Goal: Information Seeking & Learning: Learn about a topic

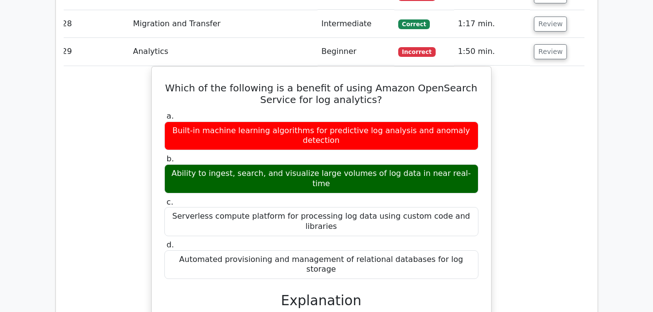
scroll to position [1760, 0]
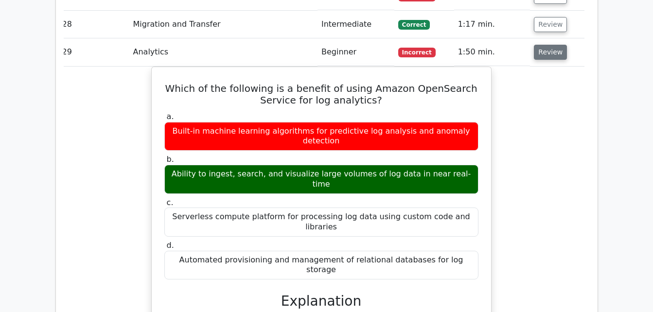
click at [543, 45] on button "Review" at bounding box center [550, 52] width 33 height 15
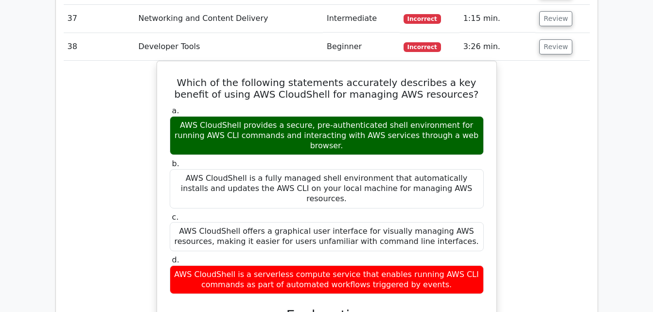
scroll to position [2017, 0]
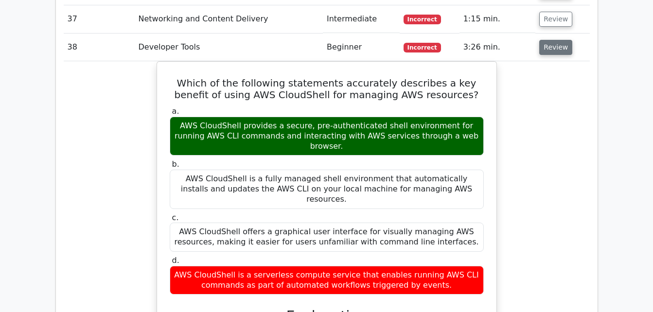
click at [542, 40] on button "Review" at bounding box center [556, 47] width 33 height 15
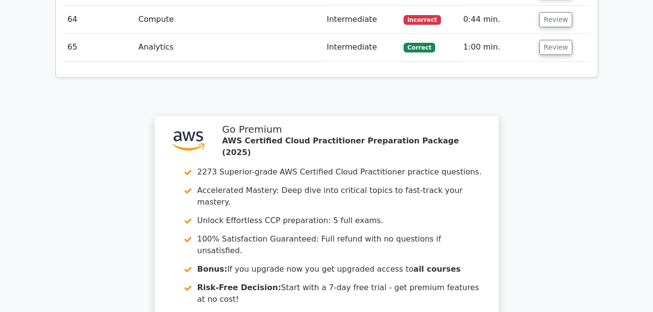
scroll to position [2936, 0]
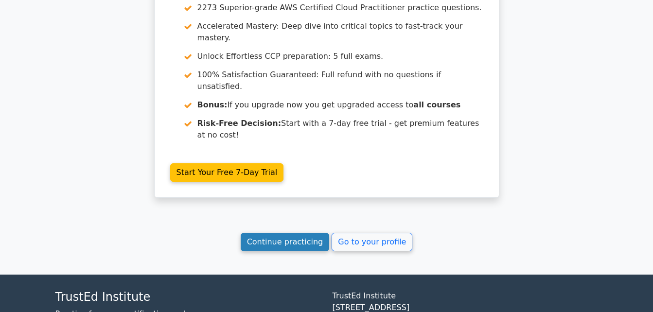
click at [311, 233] on link "Continue practicing" at bounding box center [285, 242] width 89 height 18
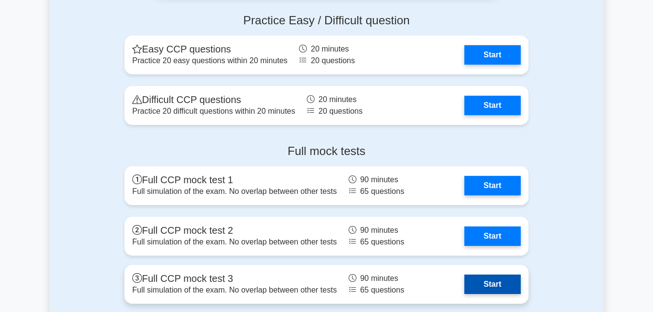
scroll to position [2259, 0]
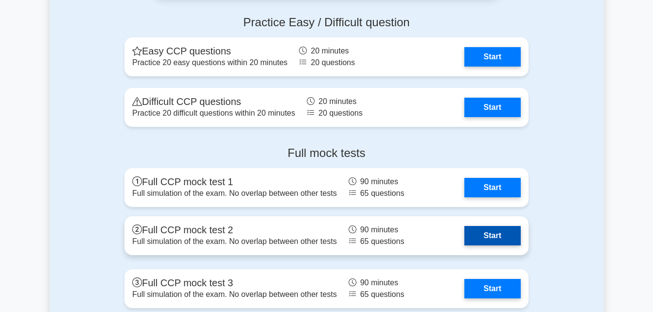
click at [517, 244] on link "Start" at bounding box center [493, 235] width 56 height 19
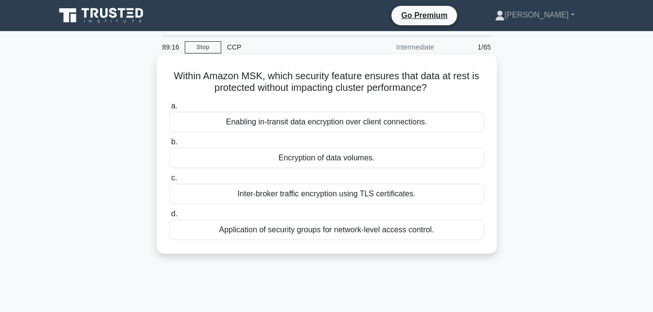
click at [419, 160] on div "Encryption of data volumes." at bounding box center [326, 158] width 315 height 20
click at [169, 145] on input "b. Encryption of data volumes." at bounding box center [169, 142] width 0 height 6
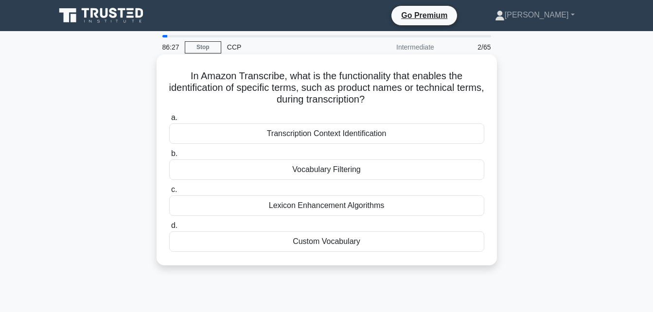
click at [381, 167] on div "Vocabulary Filtering" at bounding box center [326, 170] width 315 height 20
click at [169, 157] on input "b. Vocabulary Filtering" at bounding box center [169, 154] width 0 height 6
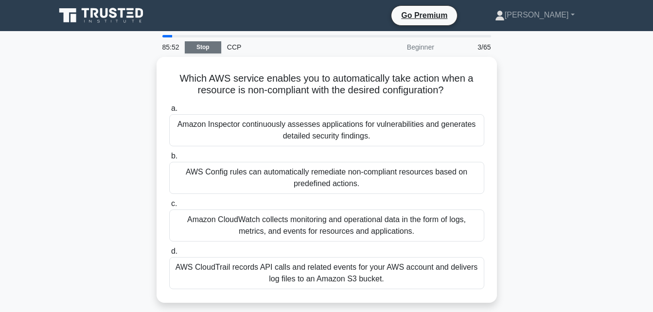
click at [210, 50] on link "Stop" at bounding box center [203, 47] width 36 height 12
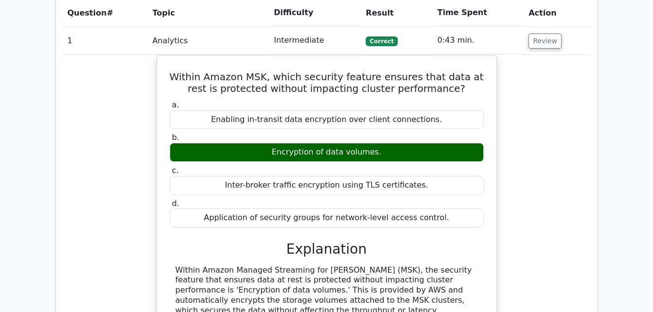
scroll to position [731, 0]
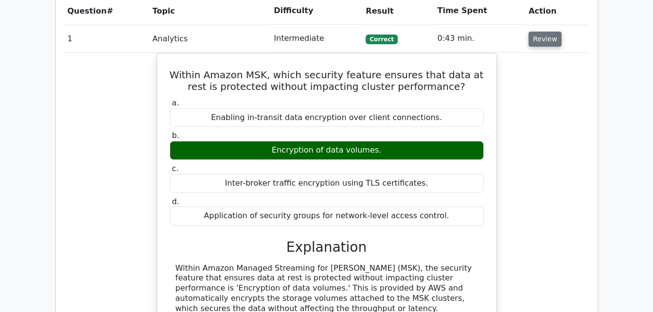
click at [537, 32] on button "Review" at bounding box center [545, 39] width 33 height 15
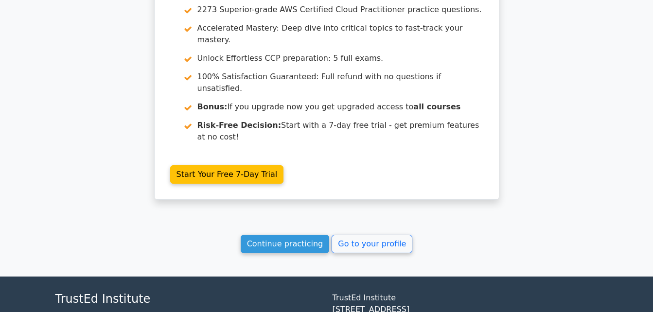
scroll to position [915, 0]
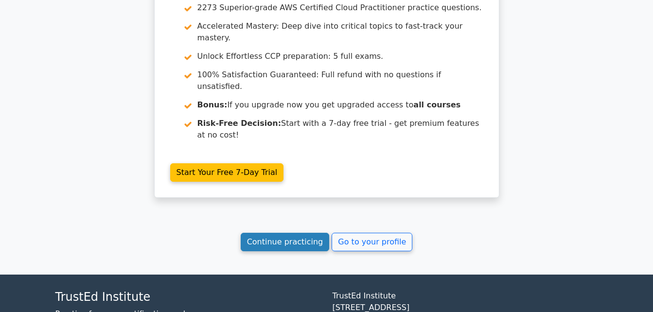
click at [294, 233] on link "Continue practicing" at bounding box center [285, 242] width 89 height 18
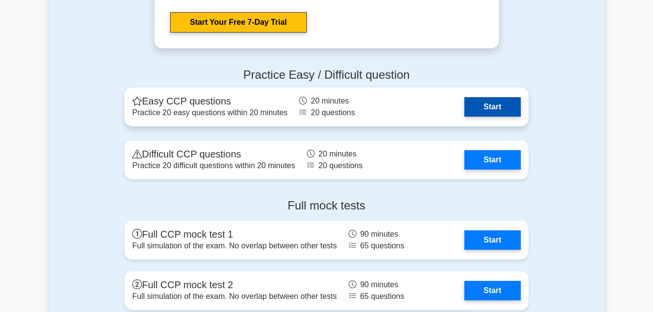
scroll to position [2207, 0]
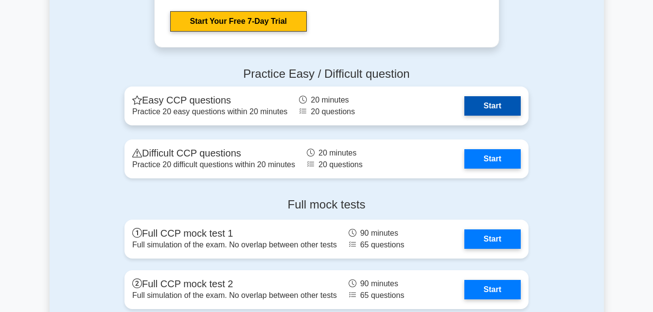
click at [480, 105] on link "Start" at bounding box center [493, 105] width 56 height 19
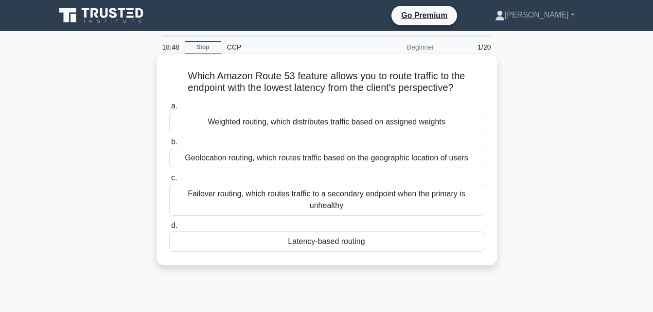
click at [367, 245] on div "Latency-based routing" at bounding box center [326, 242] width 315 height 20
click at [169, 229] on input "d. Latency-based routing" at bounding box center [169, 226] width 0 height 6
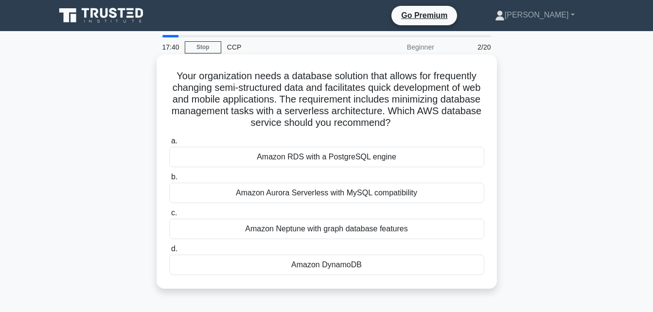
click at [378, 198] on div "Amazon Aurora Serverless with MySQL compatibility" at bounding box center [326, 193] width 315 height 20
click at [169, 180] on input "b. Amazon Aurora Serverless with MySQL compatibility" at bounding box center [169, 177] width 0 height 6
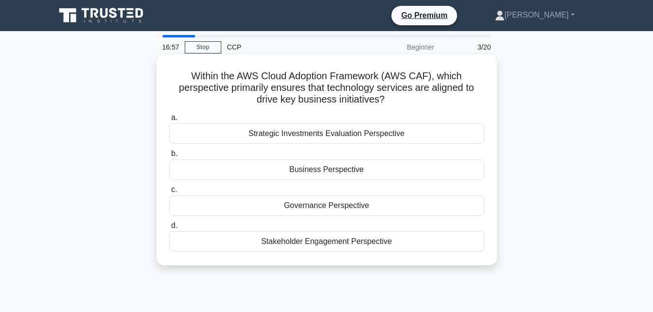
click at [370, 174] on div "Business Perspective" at bounding box center [326, 170] width 315 height 20
click at [169, 157] on input "b. Business Perspective" at bounding box center [169, 154] width 0 height 6
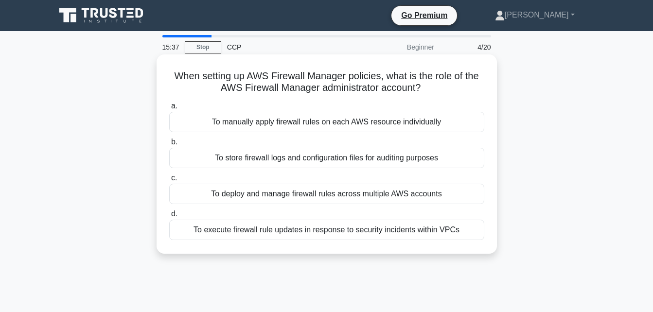
click at [341, 195] on div "To deploy and manage firewall rules across multiple AWS accounts" at bounding box center [326, 194] width 315 height 20
click at [169, 181] on input "c. To deploy and manage firewall rules across multiple AWS accounts" at bounding box center [169, 178] width 0 height 6
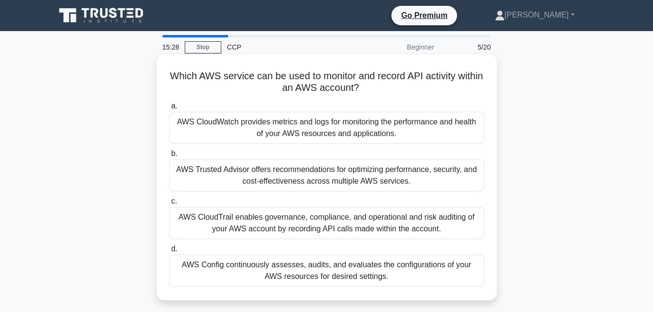
click at [326, 227] on div "AWS CloudTrail enables governance, compliance, and operational and risk auditin…" at bounding box center [326, 223] width 315 height 32
click at [169, 205] on input "c. AWS CloudTrail enables governance, compliance, and operational and risk audi…" at bounding box center [169, 202] width 0 height 6
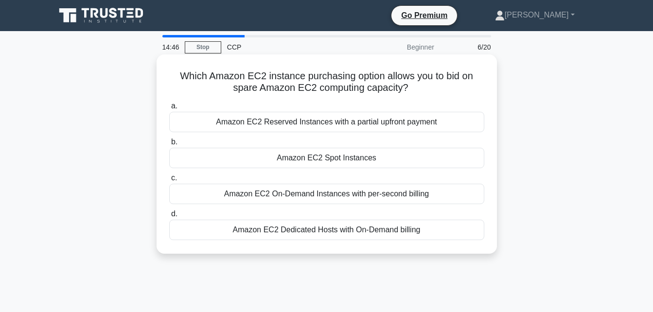
drag, startPoint x: 174, startPoint y: 74, endPoint x: 423, endPoint y: 238, distance: 298.2
click at [423, 238] on div "Which Amazon EC2 instance purchasing option allows you to bid on spare Amazon E…" at bounding box center [327, 154] width 333 height 192
copy div "Which Amazon EC2 instance purchasing option allows you to bid on spare Amazon E…"
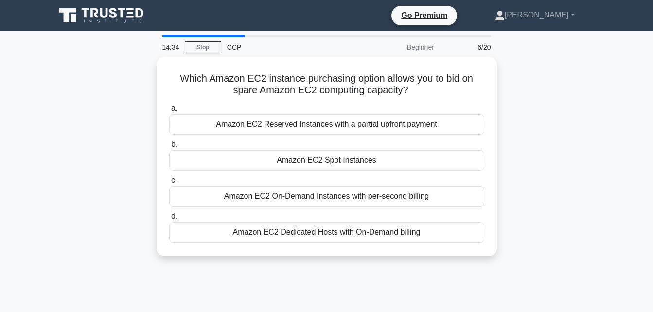
click at [130, 169] on div "Which Amazon EC2 instance purchasing option allows you to bid on spare Amazon E…" at bounding box center [327, 162] width 555 height 211
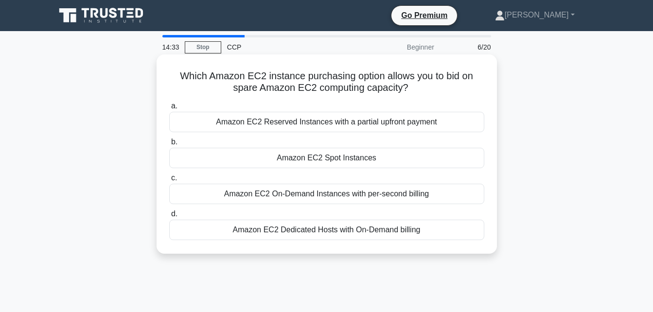
click at [249, 163] on div "Amazon EC2 Spot Instances" at bounding box center [326, 158] width 315 height 20
click at [169, 145] on input "b. Amazon EC2 Spot Instances" at bounding box center [169, 142] width 0 height 6
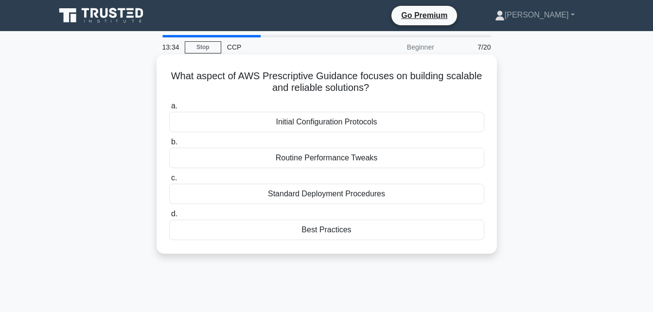
click at [302, 232] on div "Best Practices" at bounding box center [326, 230] width 315 height 20
click at [169, 217] on input "d. Best Practices" at bounding box center [169, 214] width 0 height 6
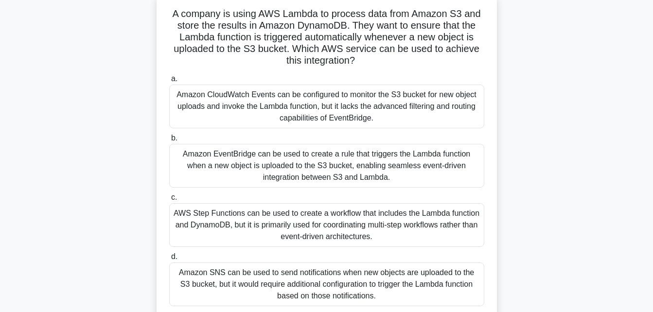
scroll to position [65, 0]
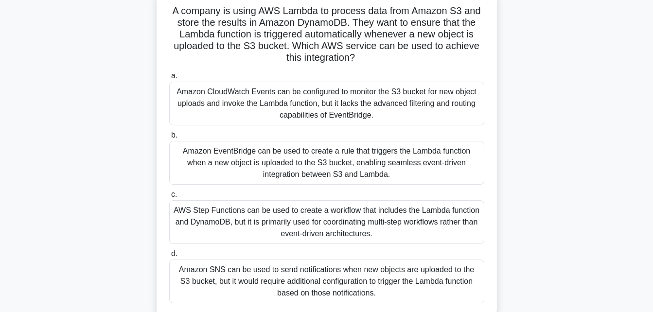
click at [307, 166] on div "Amazon EventBridge can be used to create a rule that triggers the Lambda functi…" at bounding box center [326, 163] width 315 height 44
click at [169, 139] on input "b. Amazon EventBridge can be used to create a rule that triggers the Lambda fun…" at bounding box center [169, 135] width 0 height 6
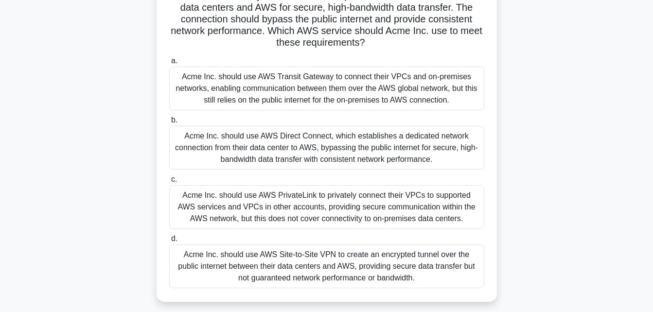
scroll to position [95, 0]
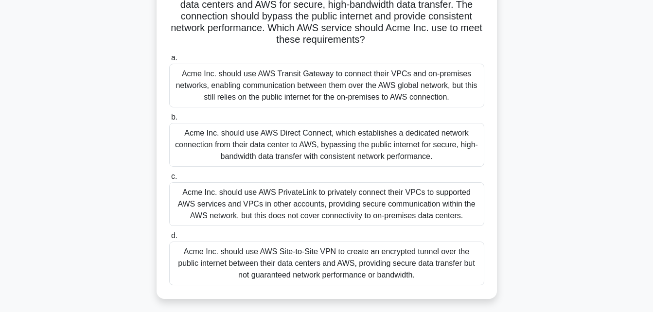
click at [322, 143] on div "Acme Inc. should use AWS Direct Connect, which establishes a dedicated network …" at bounding box center [326, 145] width 315 height 44
click at [169, 121] on input "b. Acme Inc. should use AWS Direct Connect, which establishes a dedicated netwo…" at bounding box center [169, 117] width 0 height 6
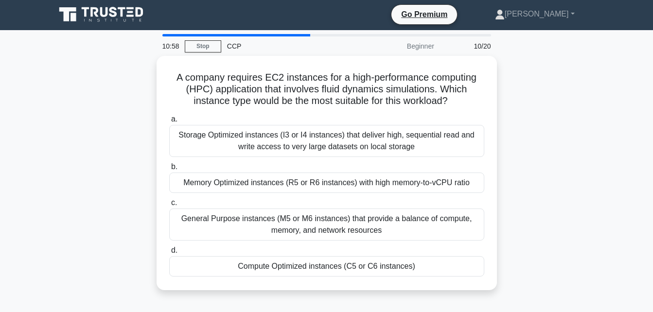
scroll to position [0, 0]
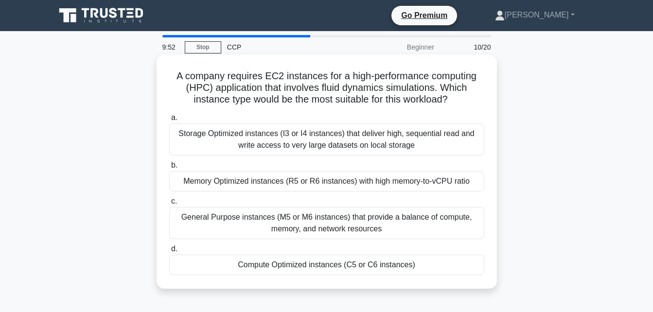
click at [299, 267] on div "Compute Optimized instances (C5 or C6 instances)" at bounding box center [326, 265] width 315 height 20
click at [169, 253] on input "d. Compute Optimized instances (C5 or C6 instances)" at bounding box center [169, 249] width 0 height 6
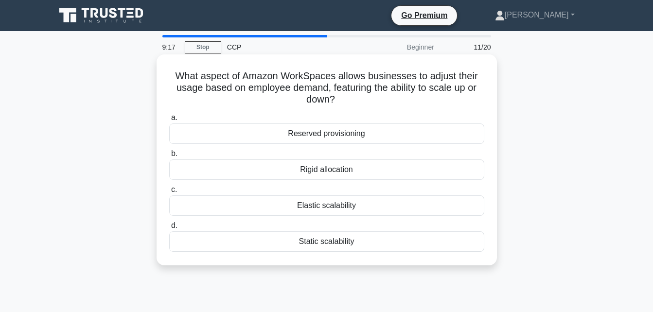
click at [349, 209] on div "Elastic scalability" at bounding box center [326, 206] width 315 height 20
click at [169, 193] on input "c. Elastic scalability" at bounding box center [169, 190] width 0 height 6
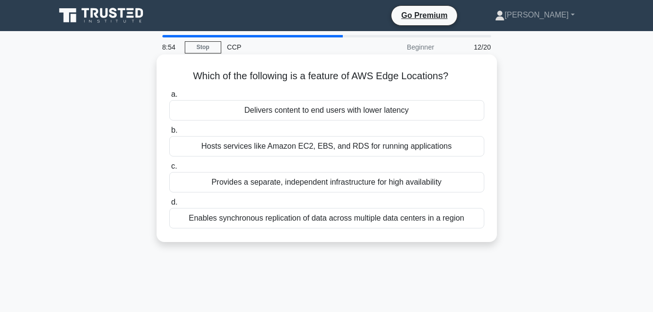
click at [324, 110] on div "Delivers content to end users with lower latency" at bounding box center [326, 110] width 315 height 20
click at [169, 98] on input "a. Delivers content to end users with lower latency" at bounding box center [169, 94] width 0 height 6
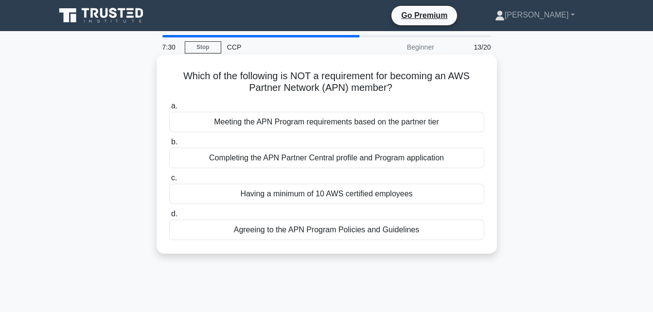
click at [305, 196] on div "Having a minimum of 10 AWS certified employees" at bounding box center [326, 194] width 315 height 20
click at [169, 181] on input "c. Having a minimum of 10 AWS certified employees" at bounding box center [169, 178] width 0 height 6
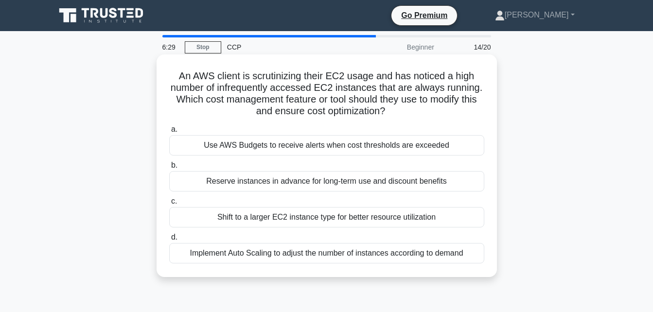
click at [312, 253] on div "Implement Auto Scaling to adjust the number of instances according to demand" at bounding box center [326, 253] width 315 height 20
click at [169, 241] on input "d. Implement Auto Scaling to adjust the number of instances according to demand" at bounding box center [169, 238] width 0 height 6
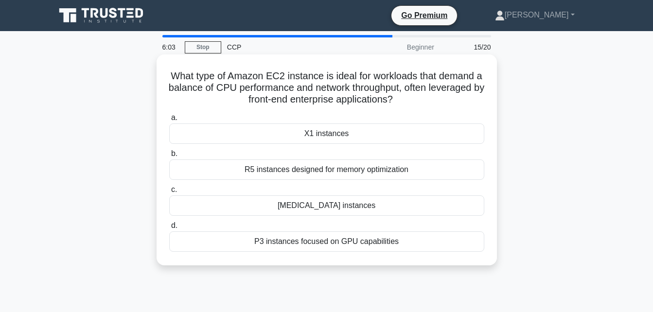
drag, startPoint x: 170, startPoint y: 75, endPoint x: 402, endPoint y: 244, distance: 287.1
click at [402, 244] on div "What type of Amazon EC2 instance is ideal for workloads that demand a balance o…" at bounding box center [327, 159] width 333 height 203
copy div "What type of Amazon EC2 instance is ideal for workloads that demand a balance o…"
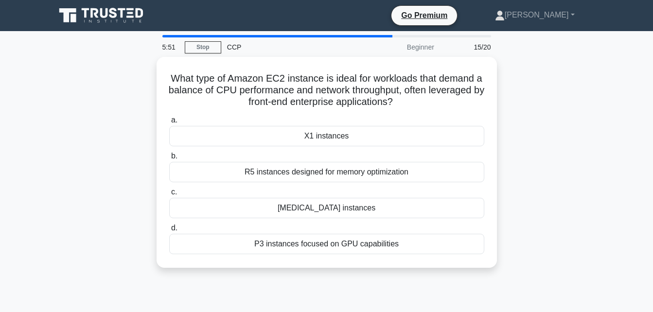
click at [125, 168] on div "What type of Amazon EC2 instance is ideal for workloads that demand a balance o…" at bounding box center [327, 168] width 555 height 223
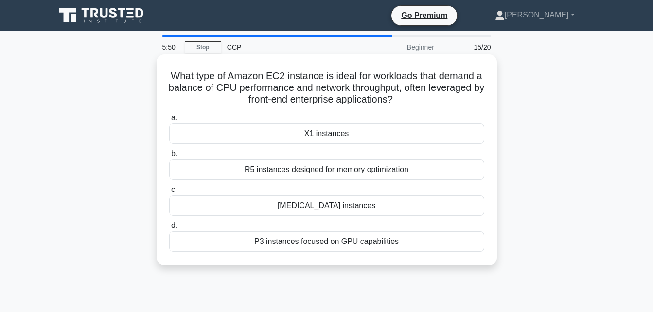
click at [296, 210] on div "T3 instances" at bounding box center [326, 206] width 315 height 20
click at [169, 193] on input "c. T3 instances" at bounding box center [169, 190] width 0 height 6
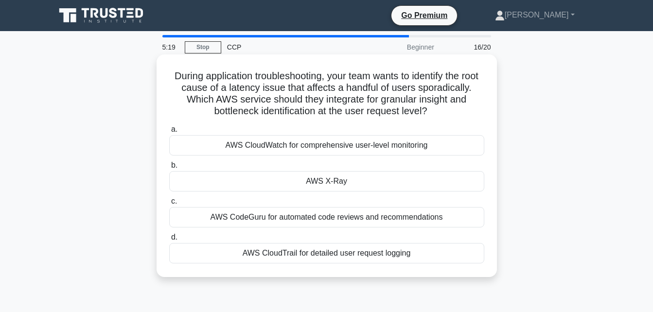
drag, startPoint x: 174, startPoint y: 71, endPoint x: 428, endPoint y: 266, distance: 319.9
click at [428, 266] on div "During application troubleshooting, your team wants to identify the root cause …" at bounding box center [327, 165] width 333 height 215
copy div "During application troubleshooting, your team wants to identify the root cause …"
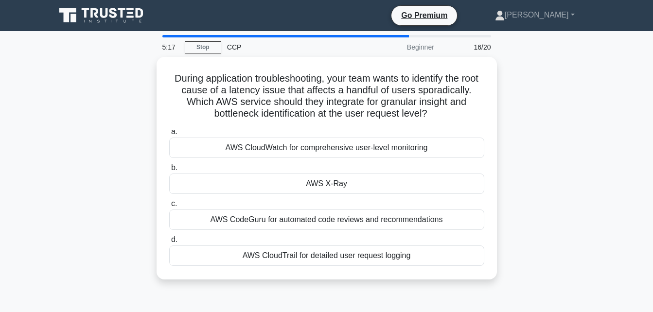
click at [549, 256] on div "During application troubleshooting, your team wants to identify the root cause …" at bounding box center [327, 174] width 555 height 235
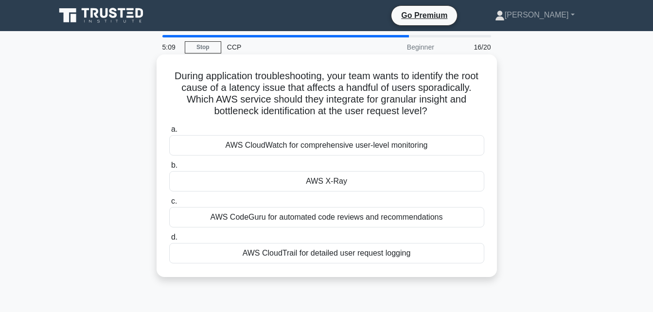
click at [197, 177] on div "AWS X-Ray" at bounding box center [326, 181] width 315 height 20
click at [169, 169] on input "b. AWS X-Ray" at bounding box center [169, 165] width 0 height 6
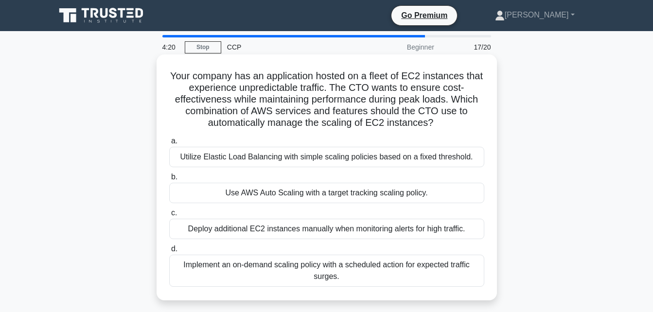
click at [239, 189] on div "Use AWS Auto Scaling with a target tracking scaling policy." at bounding box center [326, 193] width 315 height 20
click at [169, 180] on input "b. Use AWS Auto Scaling with a target tracking scaling policy." at bounding box center [169, 177] width 0 height 6
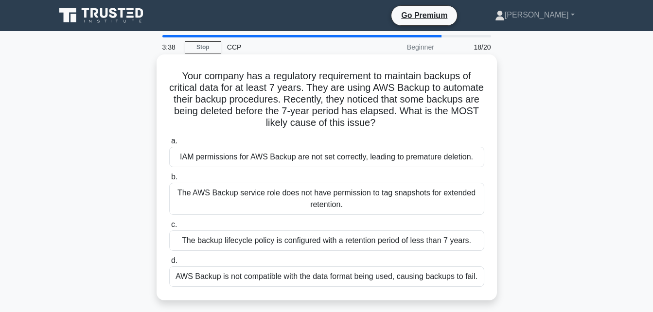
click at [247, 237] on div "The backup lifecycle policy is configured with a retention period of less than …" at bounding box center [326, 241] width 315 height 20
click at [169, 228] on input "c. The backup lifecycle policy is configured with a retention period of less th…" at bounding box center [169, 225] width 0 height 6
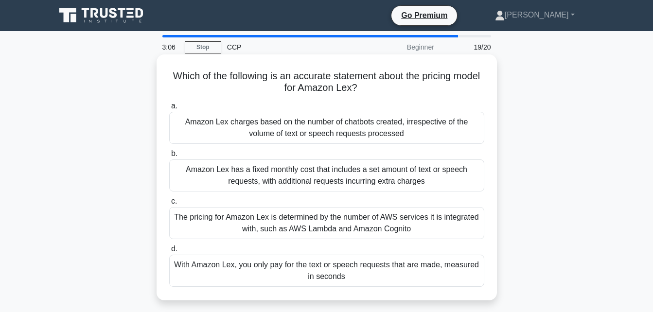
click at [244, 271] on div "With Amazon Lex, you only pay for the text or speech requests that are made, me…" at bounding box center [326, 271] width 315 height 32
click at [169, 253] on input "d. With Amazon Lex, you only pay for the text or speech requests that are made,…" at bounding box center [169, 249] width 0 height 6
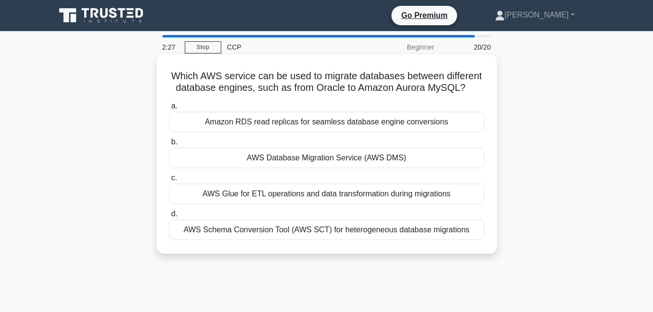
click at [278, 161] on div "AWS Database Migration Service (AWS DMS)" at bounding box center [326, 158] width 315 height 20
click at [169, 145] on input "b. AWS Database Migration Service (AWS DMS)" at bounding box center [169, 142] width 0 height 6
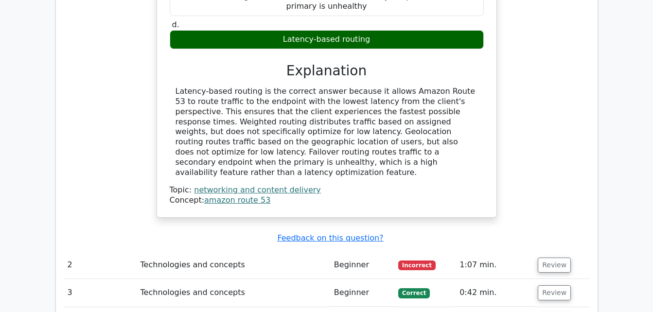
scroll to position [1184, 0]
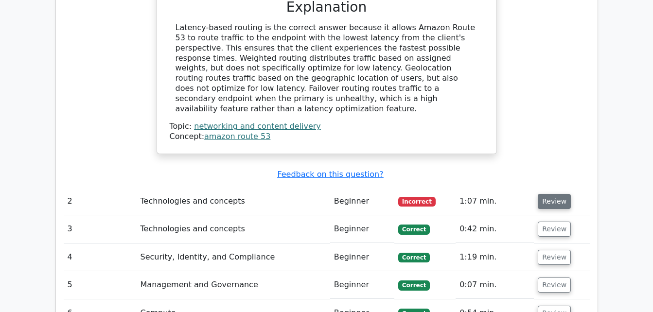
click at [557, 194] on button "Review" at bounding box center [554, 201] width 33 height 15
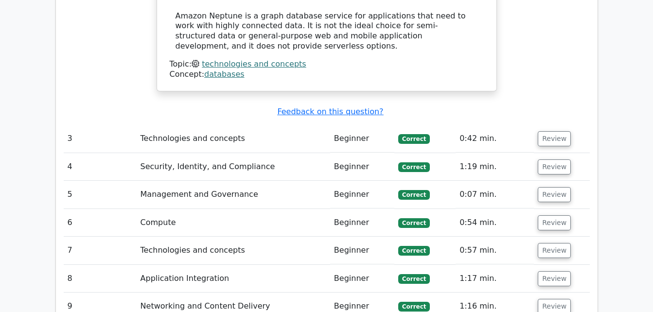
scroll to position [1777, 0]
click at [550, 188] on button "Review" at bounding box center [554, 195] width 33 height 15
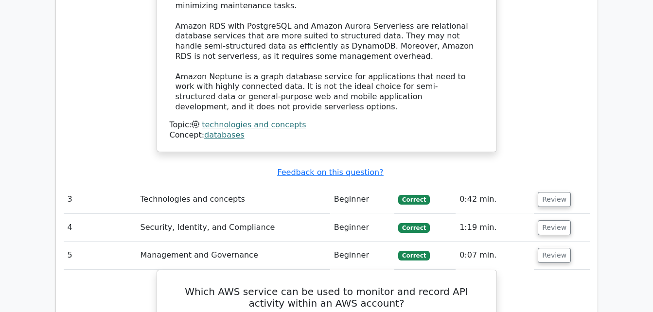
scroll to position [1716, 0]
click at [545, 249] on button "Review" at bounding box center [554, 256] width 33 height 15
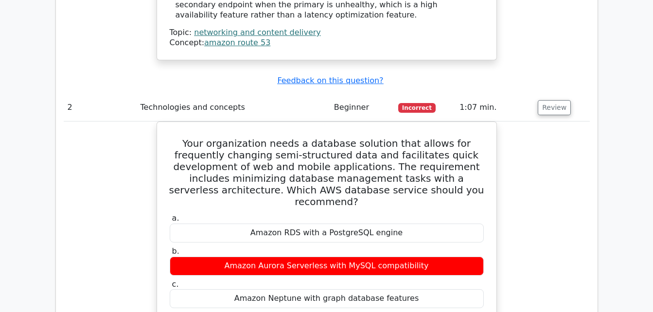
scroll to position [1277, 0]
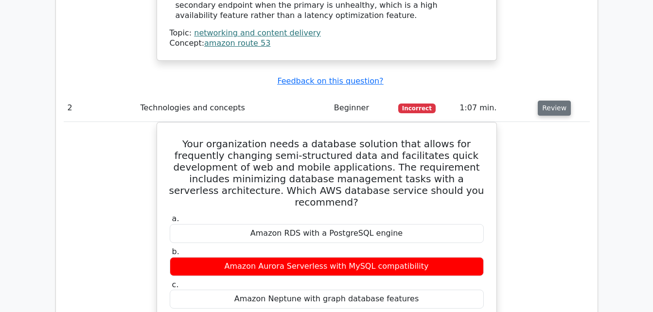
click at [550, 101] on button "Review" at bounding box center [554, 108] width 33 height 15
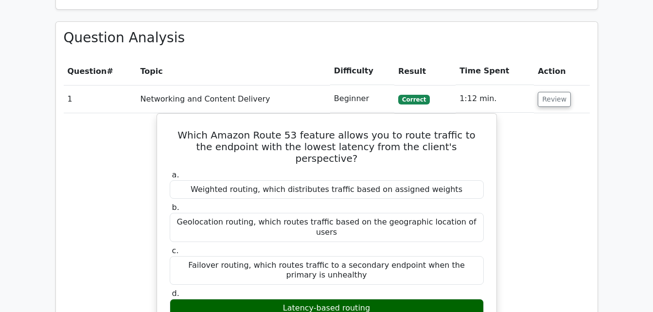
scroll to position [768, 0]
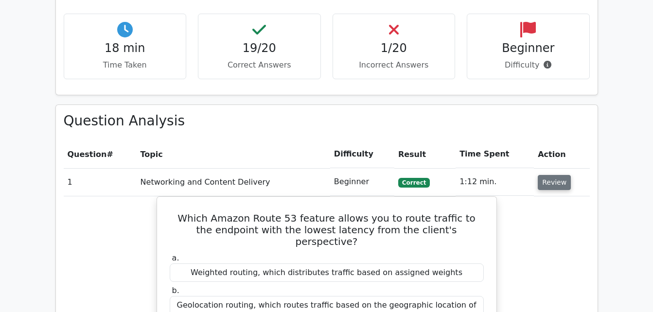
click at [539, 175] on button "Review" at bounding box center [554, 182] width 33 height 15
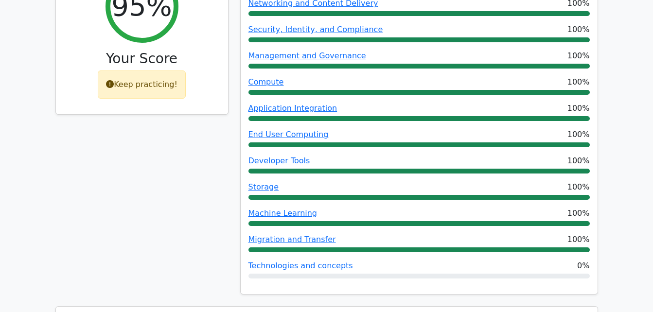
scroll to position [438, 0]
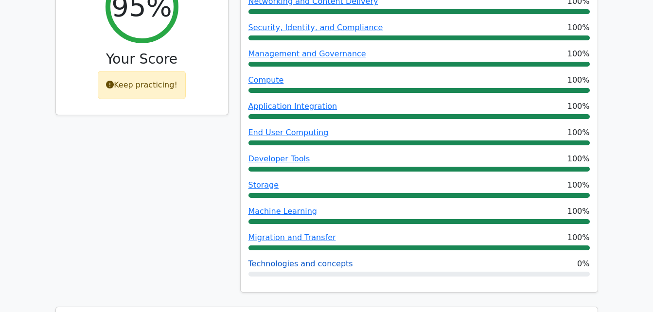
click at [333, 259] on link "Technologies and concepts" at bounding box center [301, 263] width 105 height 9
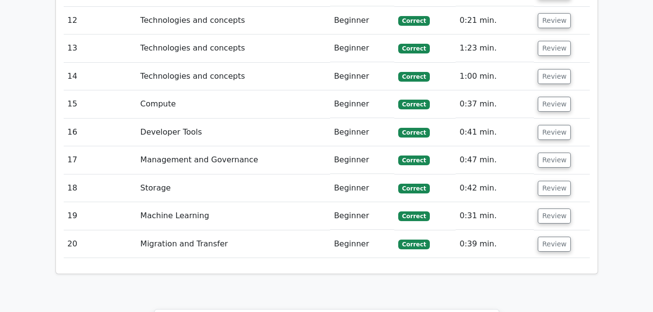
scroll to position [1240, 0]
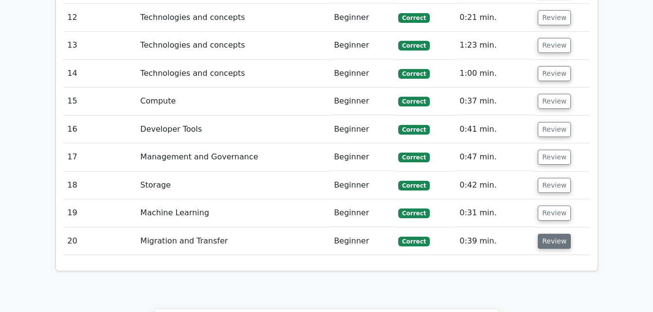
click at [546, 234] on button "Review" at bounding box center [554, 241] width 33 height 15
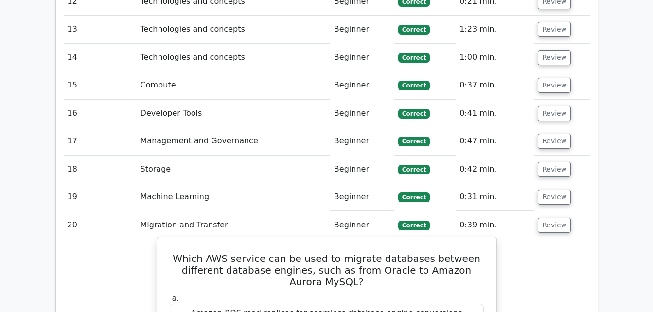
scroll to position [1256, 0]
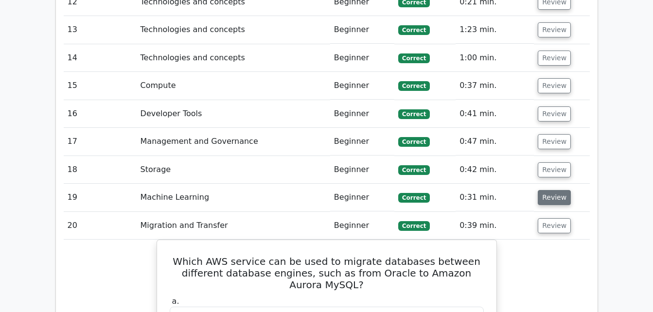
click at [558, 190] on button "Review" at bounding box center [554, 197] width 33 height 15
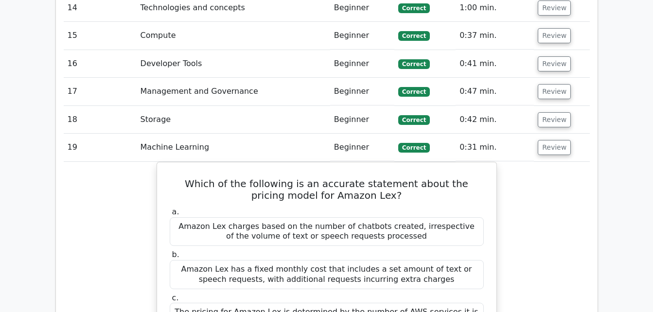
scroll to position [1301, 0]
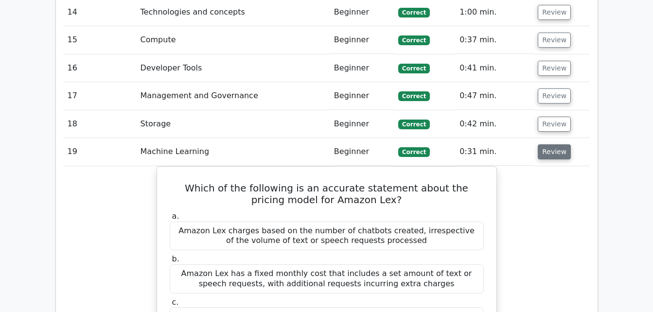
click at [544, 144] on button "Review" at bounding box center [554, 151] width 33 height 15
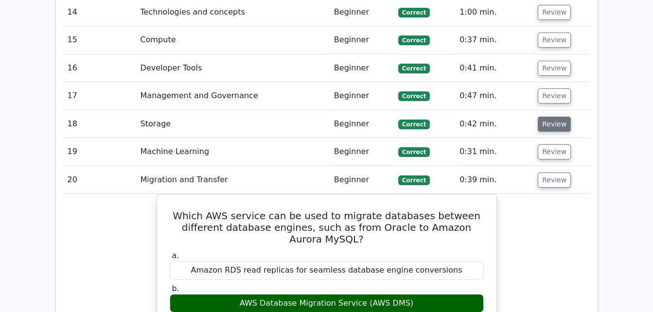
click at [546, 117] on button "Review" at bounding box center [554, 124] width 33 height 15
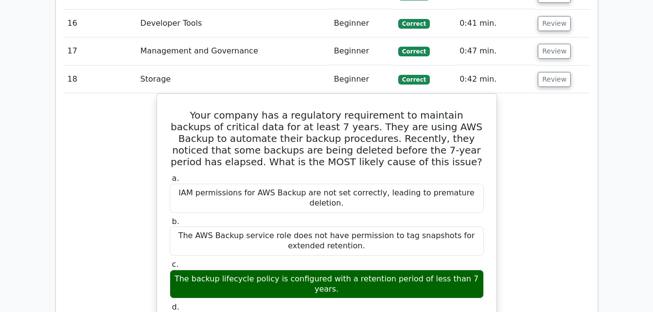
scroll to position [1332, 0]
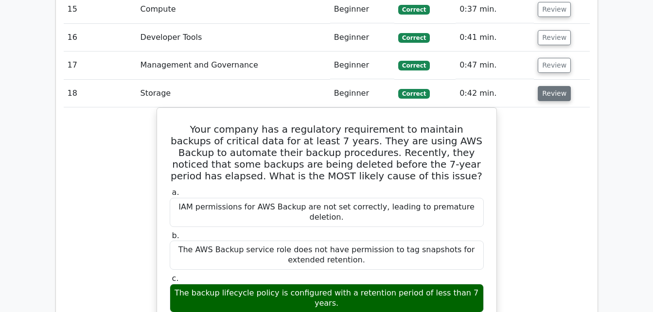
click at [549, 86] on button "Review" at bounding box center [554, 93] width 33 height 15
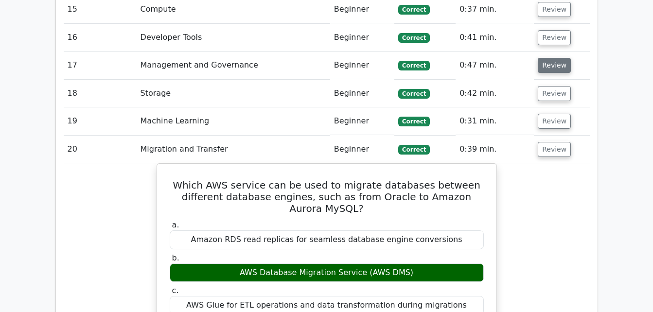
click at [551, 58] on button "Review" at bounding box center [554, 65] width 33 height 15
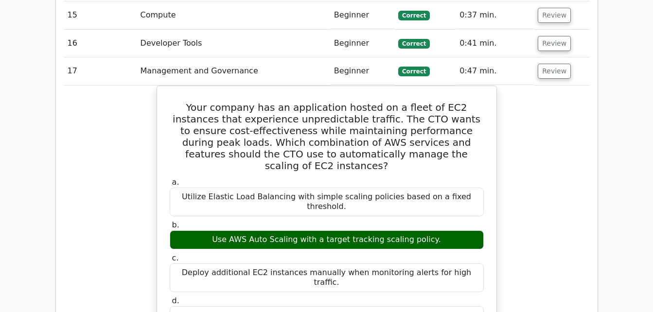
scroll to position [1325, 0]
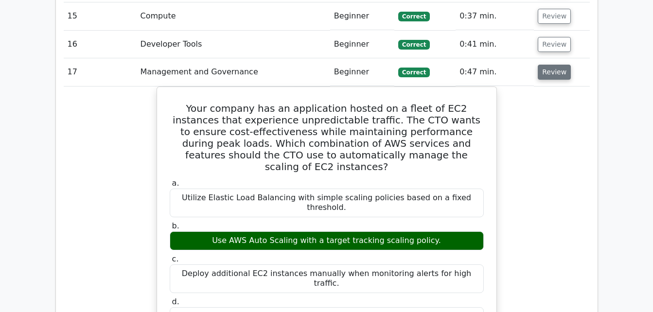
click at [545, 65] on button "Review" at bounding box center [554, 72] width 33 height 15
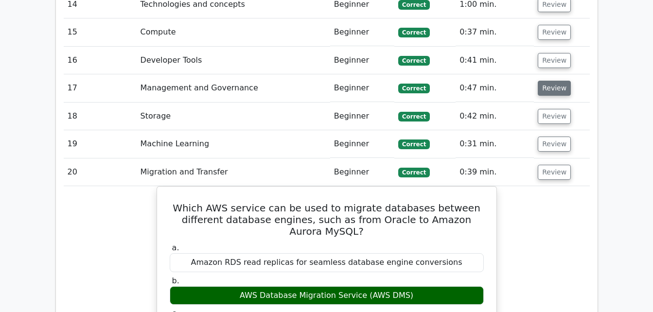
scroll to position [1300, 0]
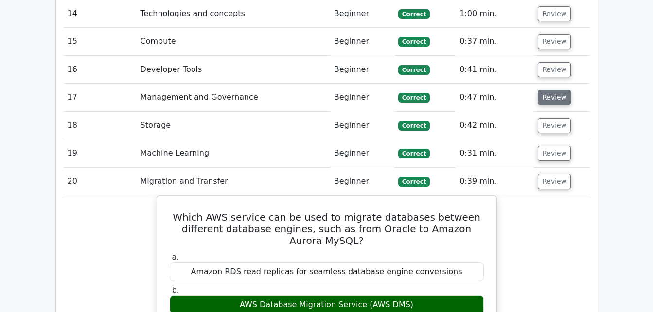
click at [545, 62] on button "Review" at bounding box center [554, 69] width 33 height 15
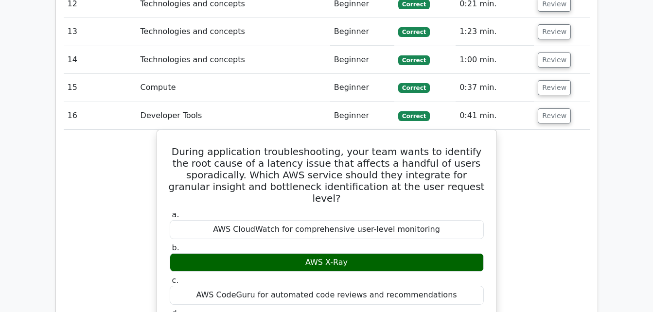
scroll to position [1253, 0]
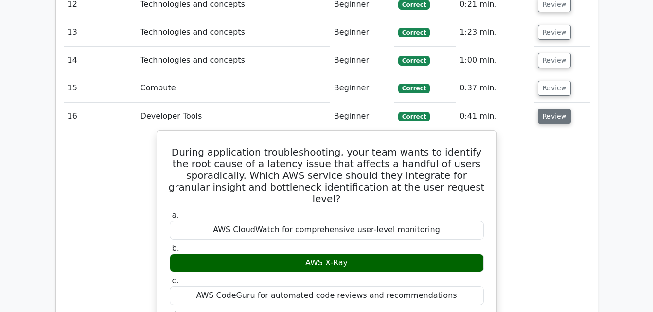
click at [546, 109] on button "Review" at bounding box center [554, 116] width 33 height 15
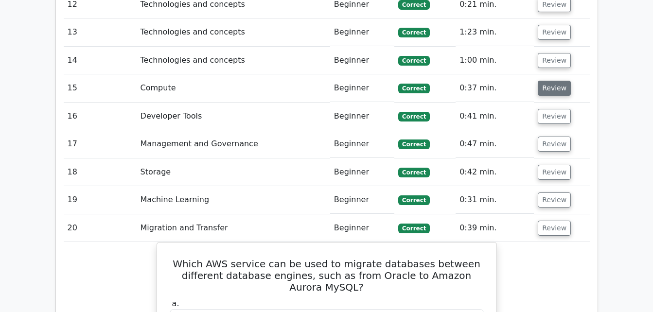
click at [547, 81] on button "Review" at bounding box center [554, 88] width 33 height 15
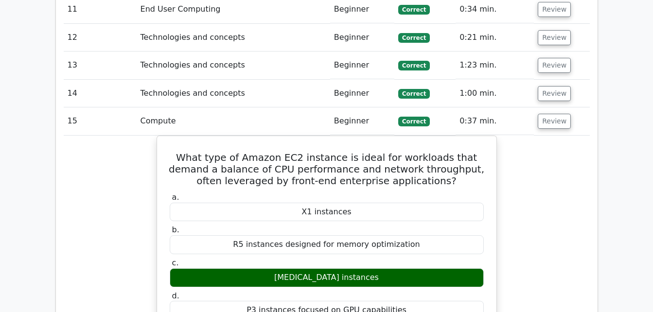
scroll to position [1219, 0]
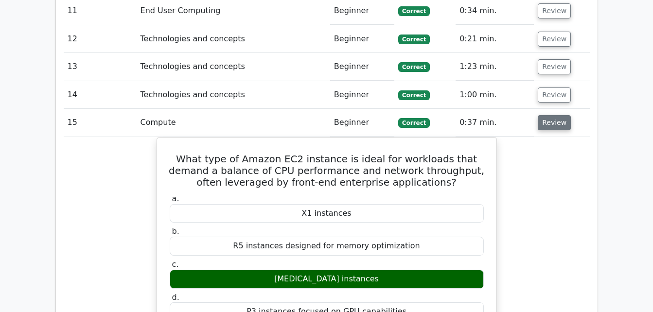
click at [554, 115] on button "Review" at bounding box center [554, 122] width 33 height 15
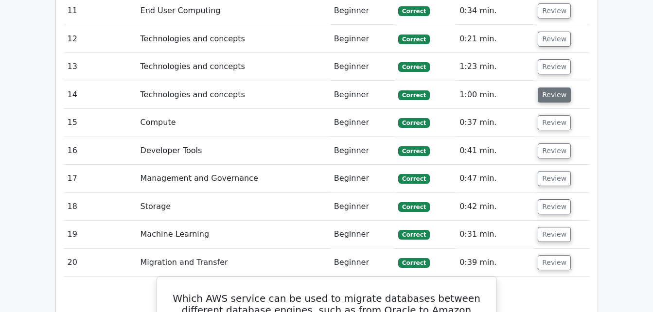
click at [552, 88] on button "Review" at bounding box center [554, 95] width 33 height 15
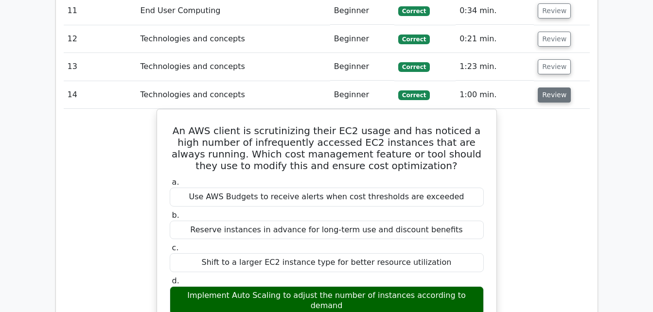
click at [548, 88] on button "Review" at bounding box center [554, 95] width 33 height 15
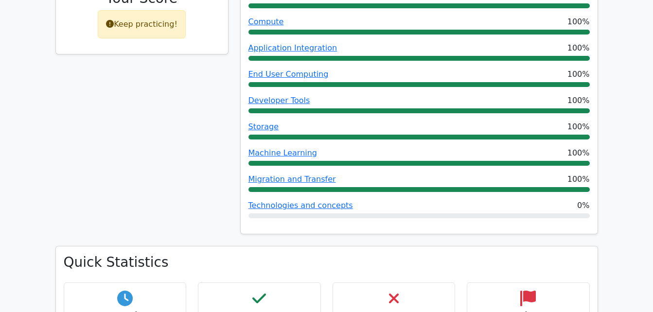
scroll to position [499, 0]
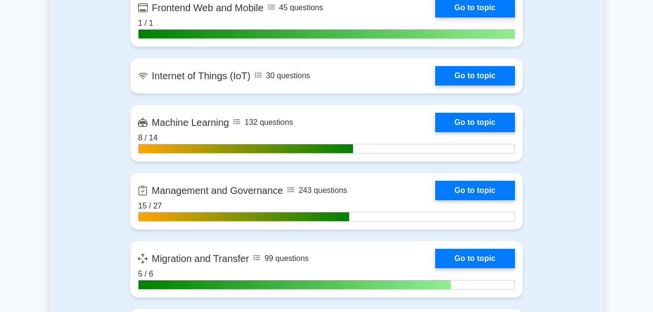
scroll to position [1456, 0]
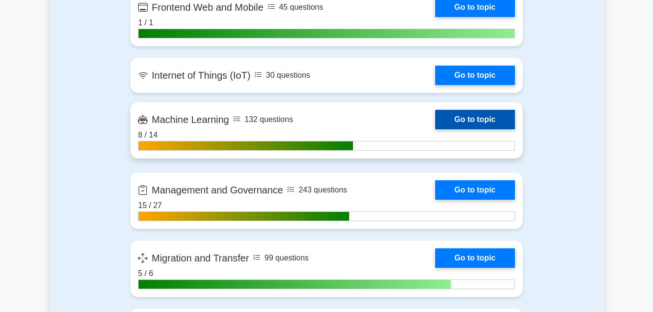
click at [435, 129] on link "Go to topic" at bounding box center [475, 119] width 80 height 19
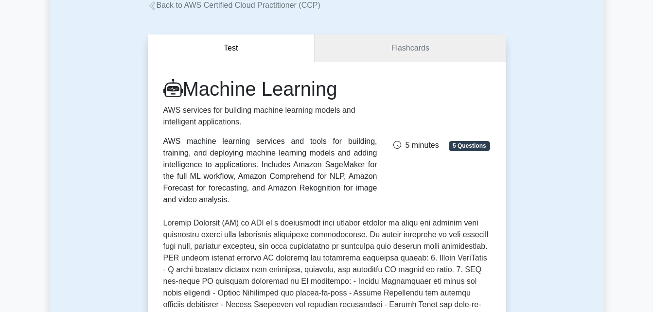
scroll to position [49, 0]
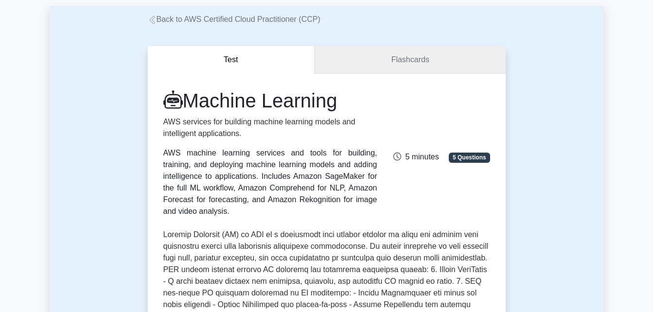
click at [385, 60] on link "Flashcards" at bounding box center [410, 60] width 191 height 28
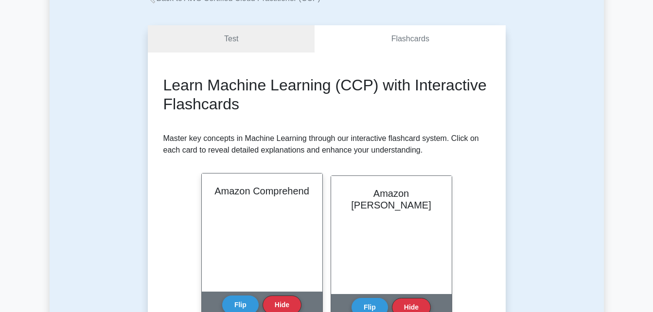
scroll to position [109, 0]
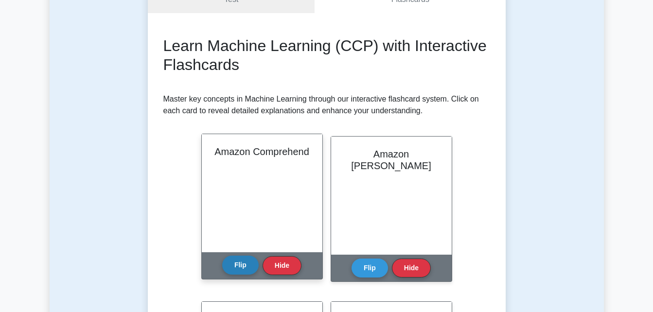
click at [243, 265] on button "Flip" at bounding box center [240, 265] width 36 height 19
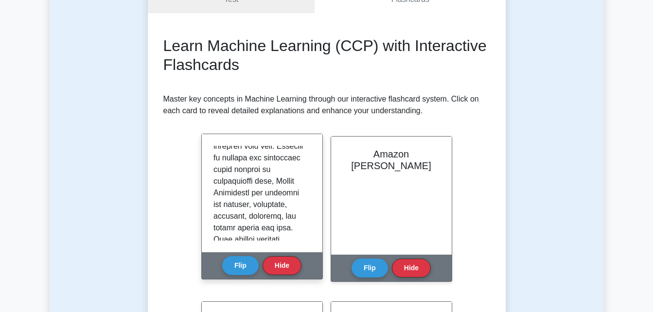
scroll to position [0, 0]
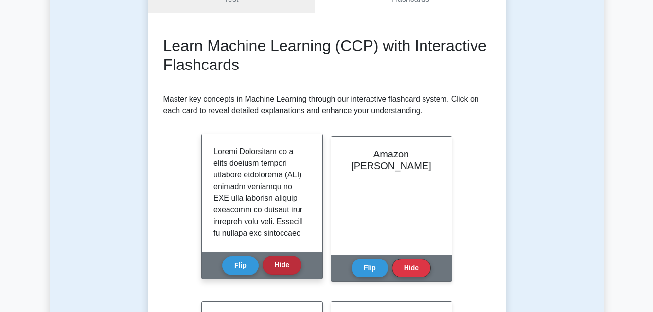
click at [280, 265] on button "Hide" at bounding box center [282, 265] width 39 height 19
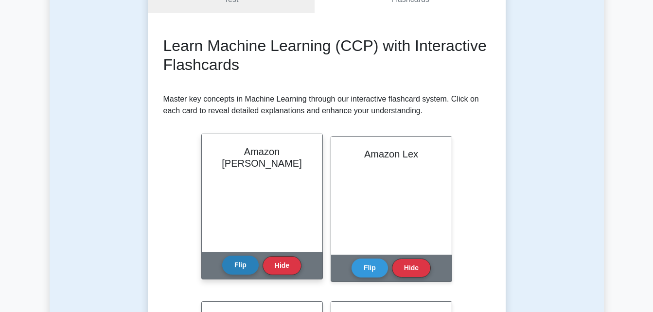
click at [245, 265] on button "Flip" at bounding box center [240, 265] width 36 height 19
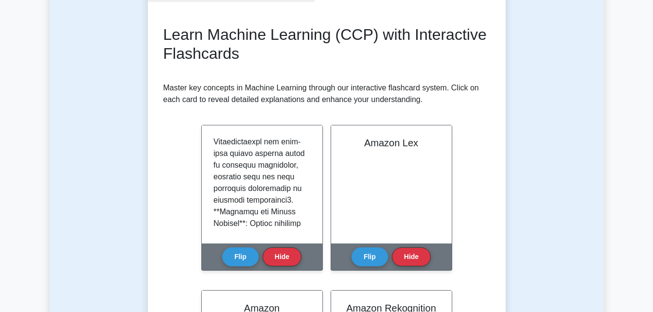
scroll to position [121, 0]
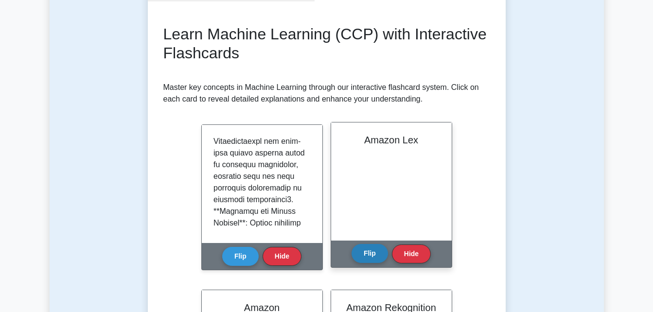
click at [379, 256] on button "Flip" at bounding box center [370, 253] width 36 height 19
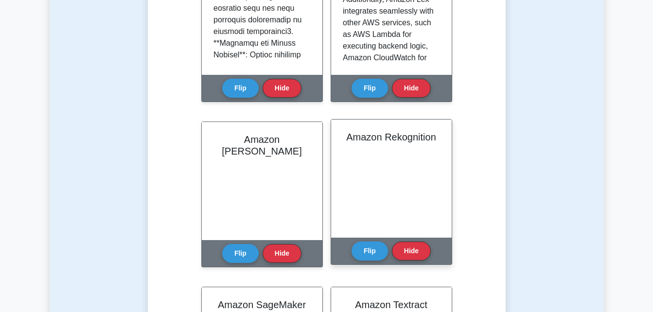
scroll to position [290, 0]
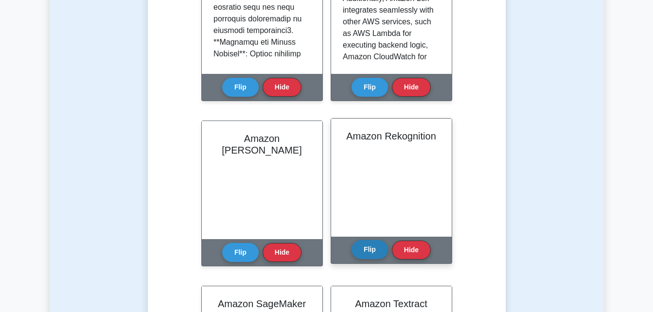
click at [360, 244] on button "Flip" at bounding box center [370, 249] width 36 height 19
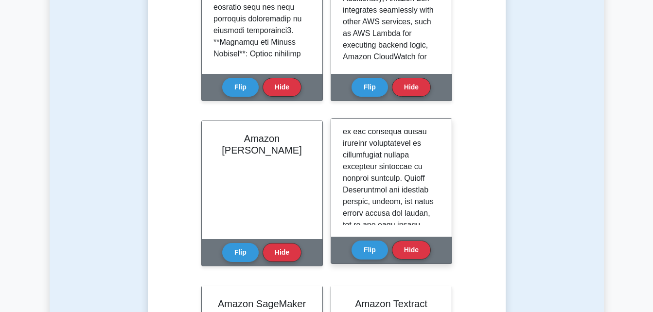
scroll to position [63, 0]
